Goal: Task Accomplishment & Management: Manage account settings

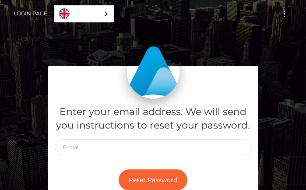
scroll to position [44, 0]
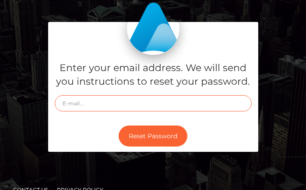
click at [171, 109] on input "text" at bounding box center [153, 103] width 197 height 16
type input "[EMAIL_ADDRESS][DOMAIN_NAME]"
click at [119, 125] on button "Reset Password" at bounding box center [153, 135] width 69 height 21
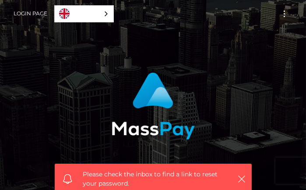
scroll to position [175, 0]
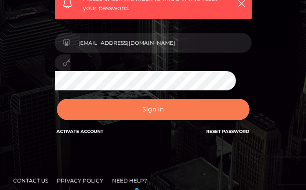
click at [175, 102] on button "Sign in" at bounding box center [153, 109] width 193 height 21
